Goal: Complete application form

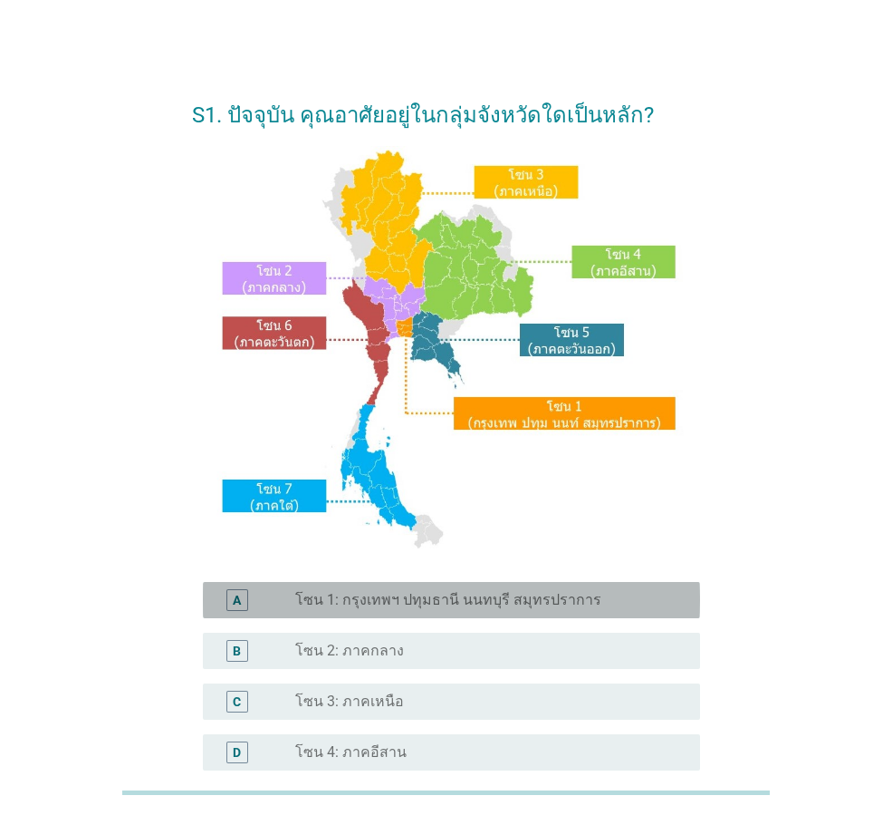
click at [340, 603] on label "โซน 1: กรุงเทพฯ ปทุมธานี นนทบุรี สมุทรปราการ" at bounding box center [448, 600] width 306 height 18
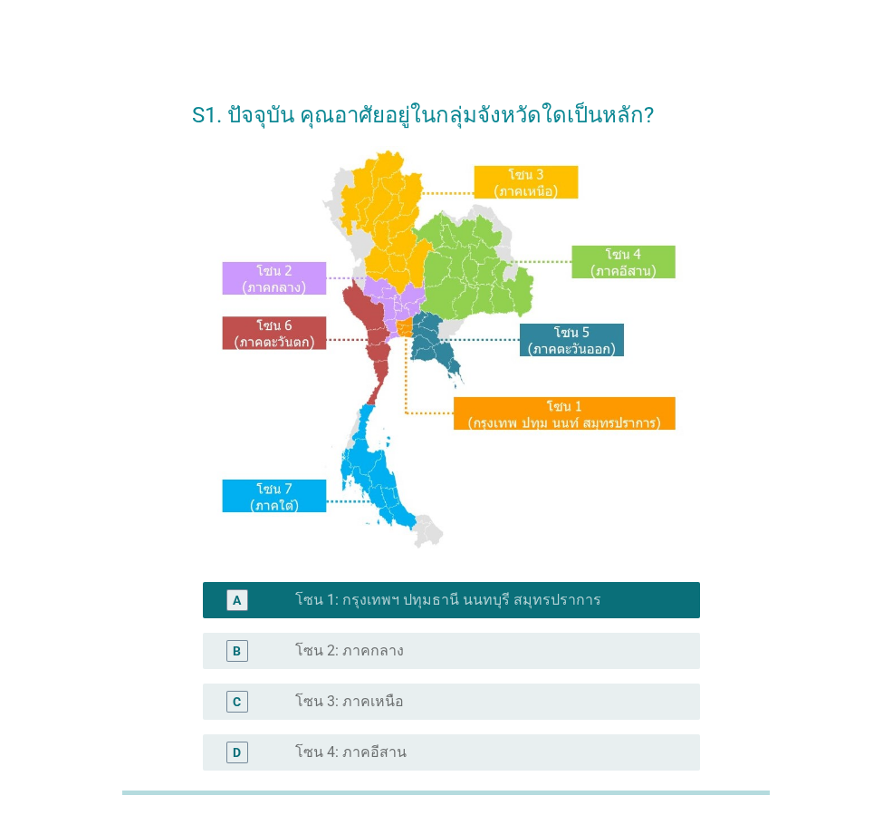
scroll to position [272, 0]
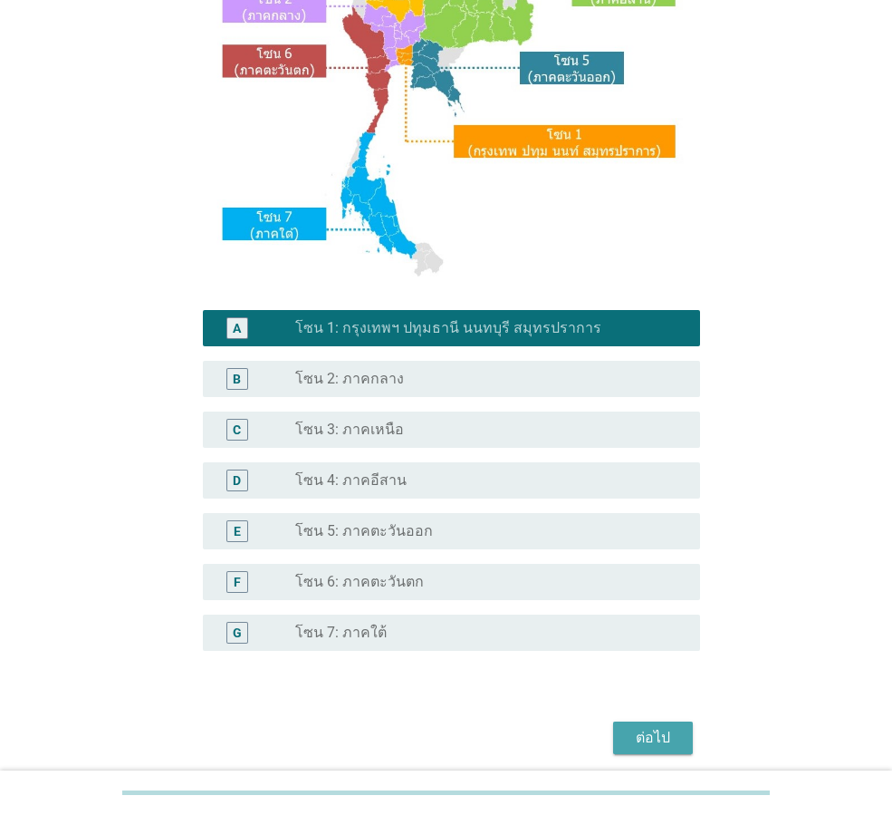
click at [652, 732] on div "ต่อไป" at bounding box center [653, 738] width 51 height 22
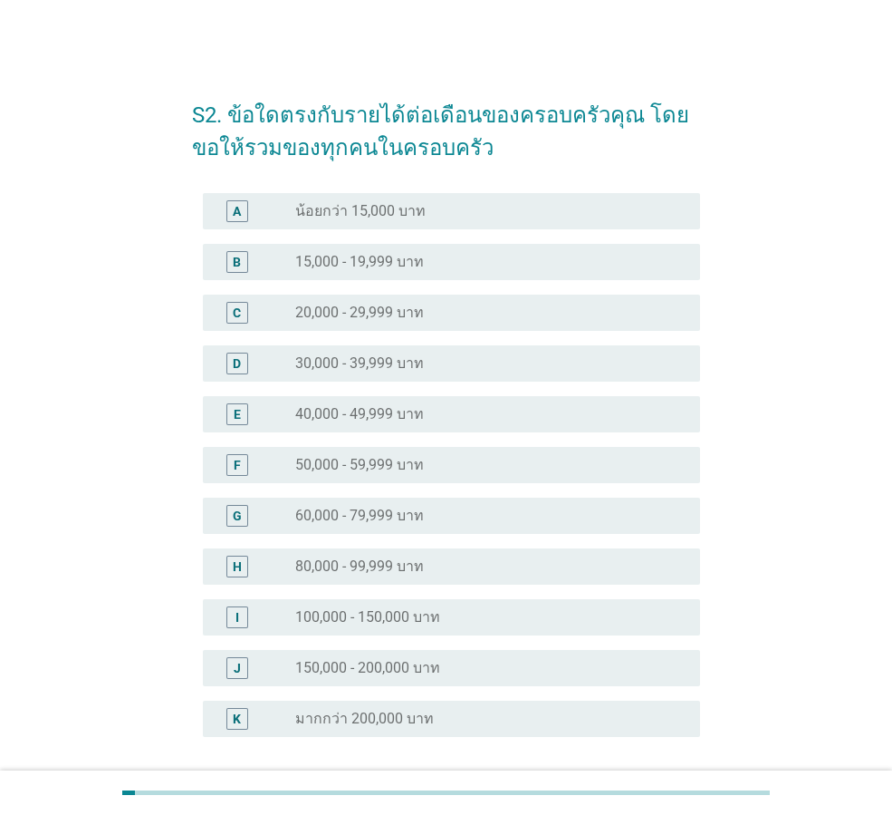
click at [361, 411] on label "40,000 - 49,999 บาท" at bounding box center [359, 414] width 129 height 18
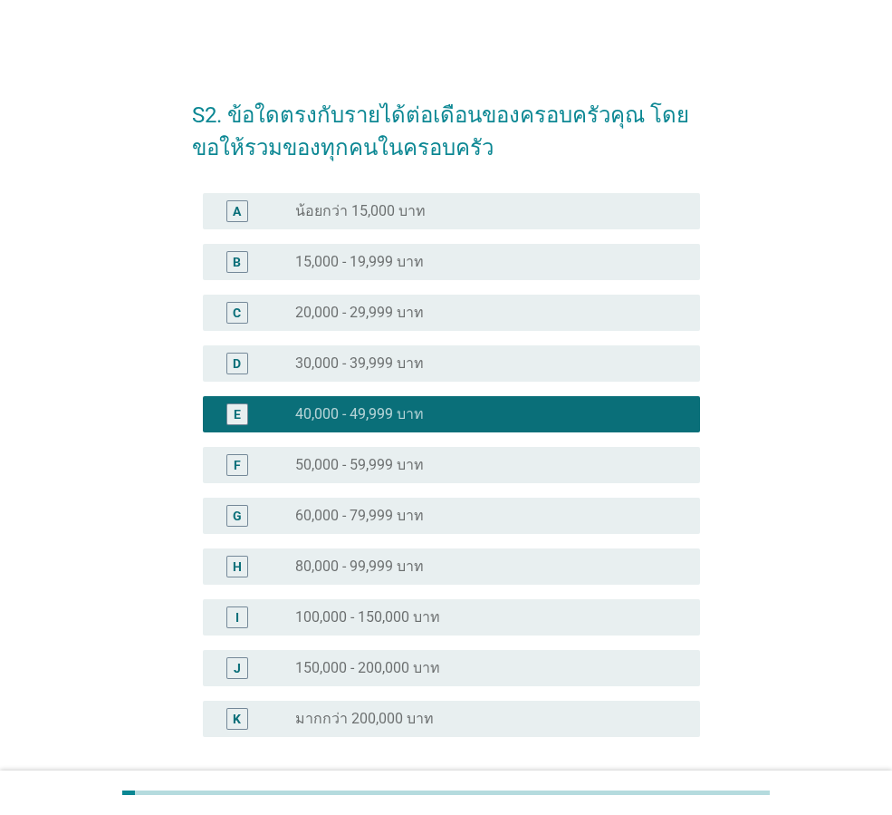
scroll to position [155, 0]
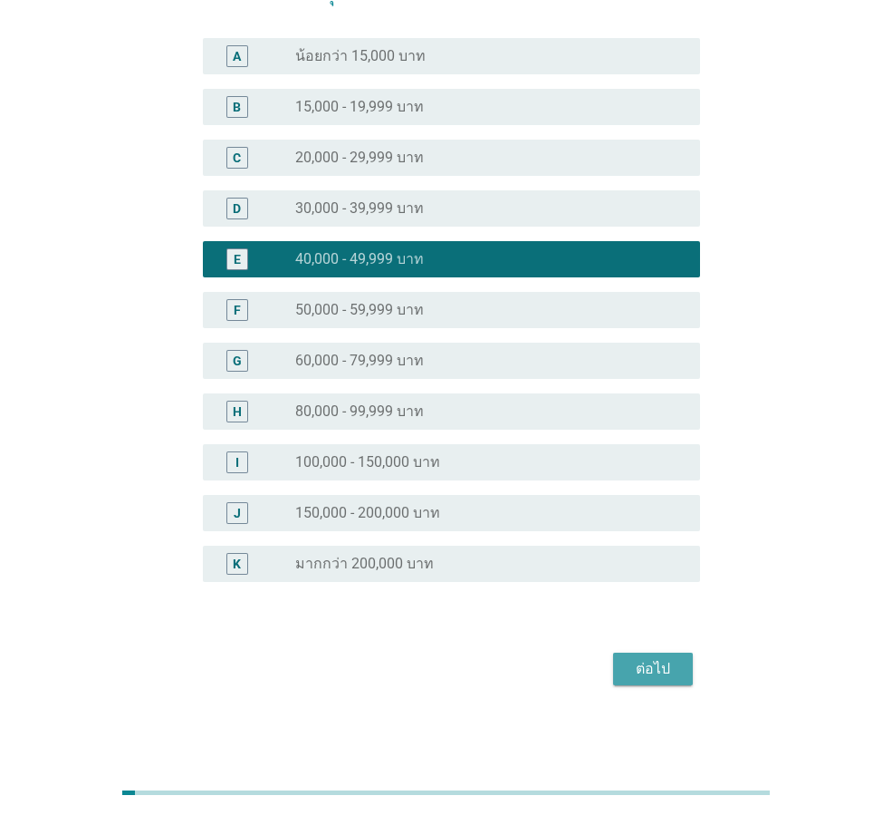
click at [653, 671] on div "ต่อไป" at bounding box center [653, 669] width 51 height 22
click at [645, 675] on div "ต่อไป" at bounding box center [446, 668] width 508 height 43
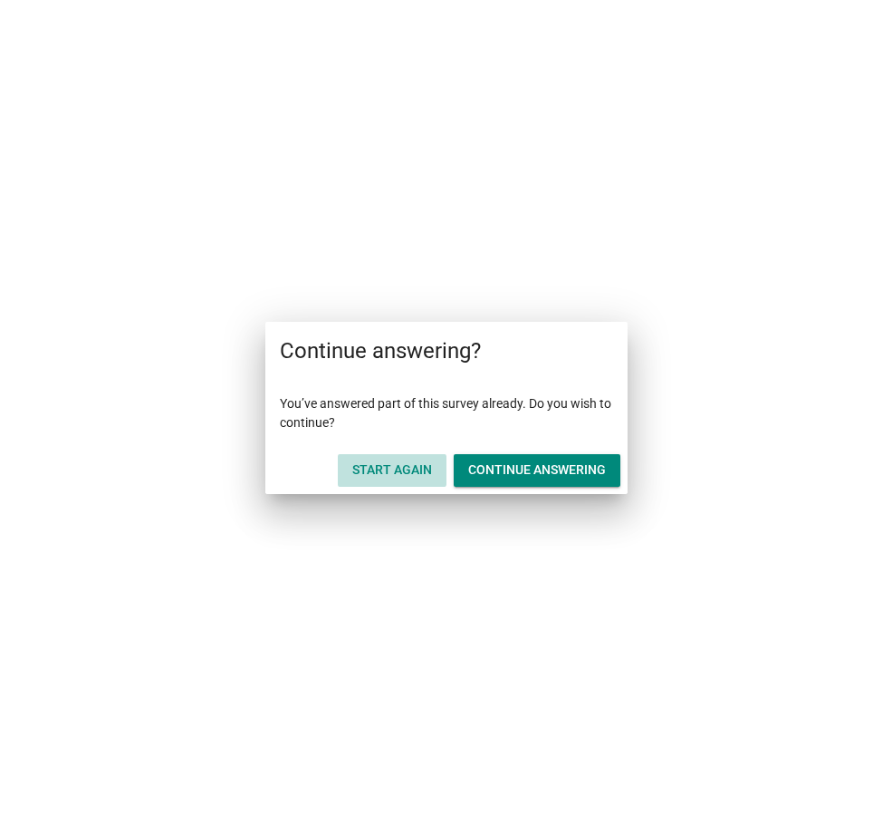
click at [399, 471] on div "Start Again" at bounding box center [392, 469] width 80 height 19
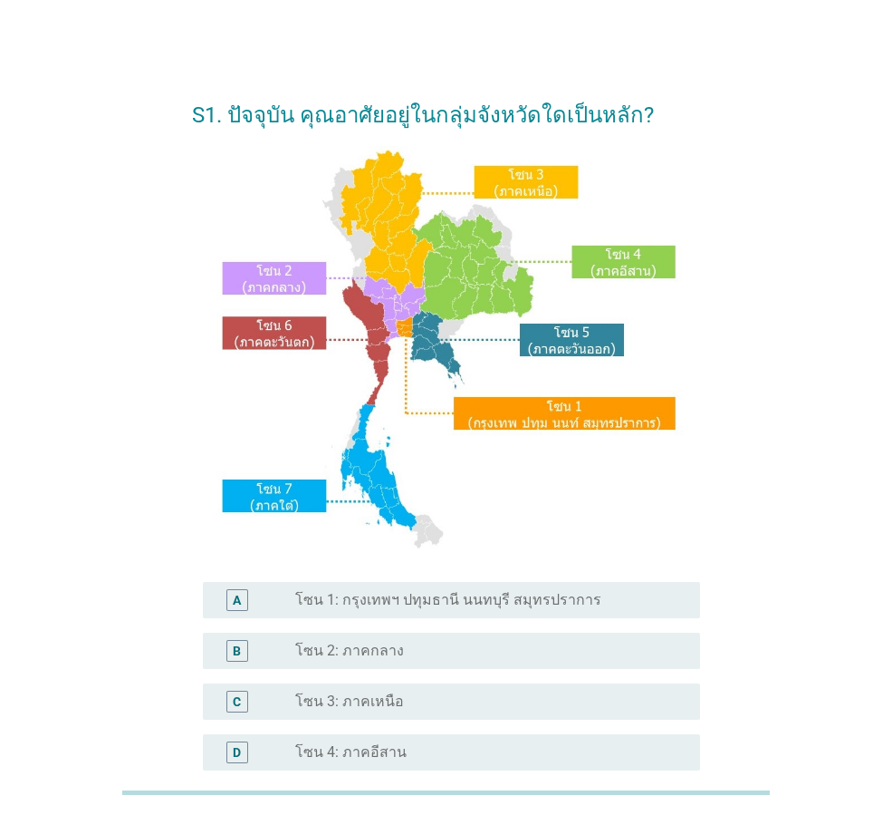
click at [375, 601] on label "โซน 1: กรุงเทพฯ ปทุมธานี นนทบุรี สมุทรปราการ" at bounding box center [448, 600] width 306 height 18
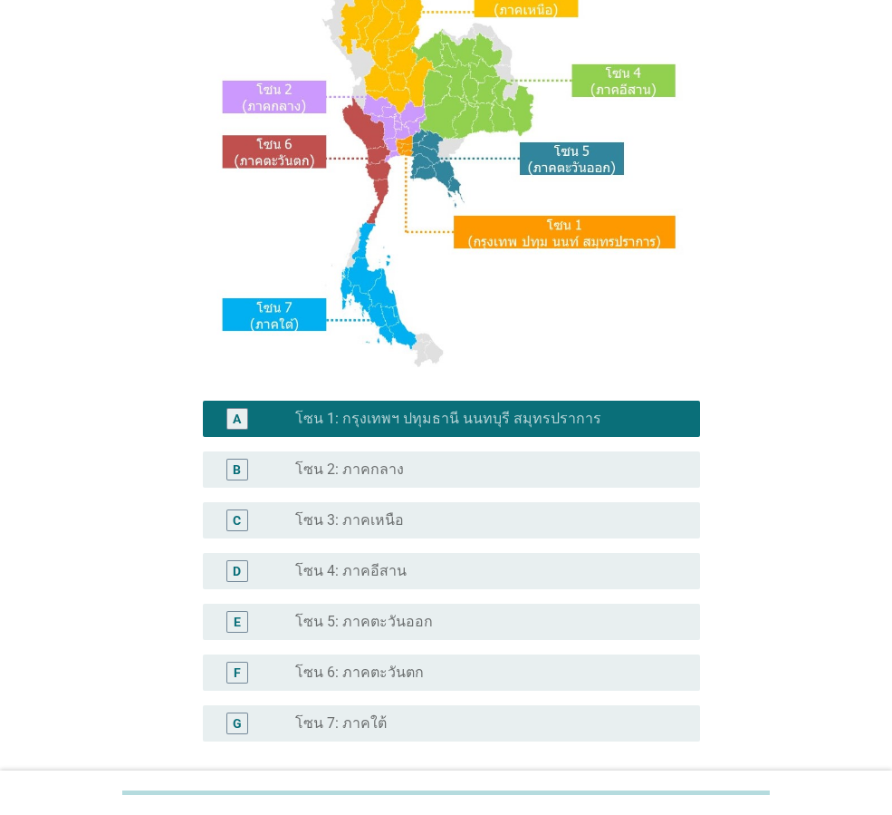
scroll to position [341, 0]
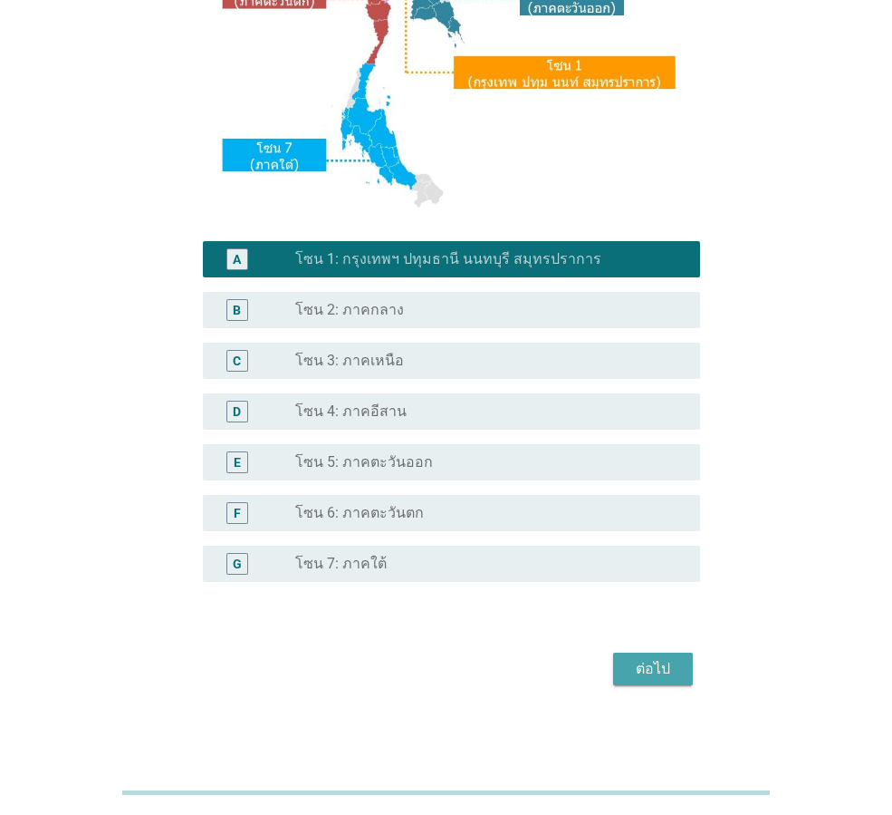
click at [660, 661] on div "ต่อไป" at bounding box center [653, 669] width 51 height 22
